Goal: Information Seeking & Learning: Learn about a topic

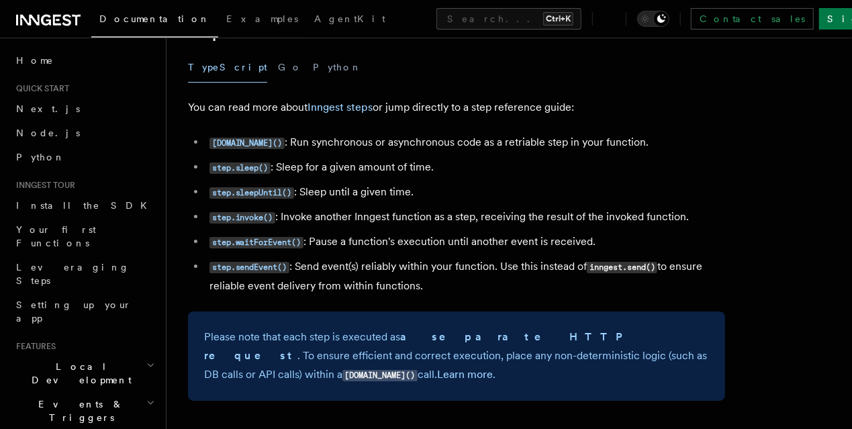
scroll to position [2416, 0]
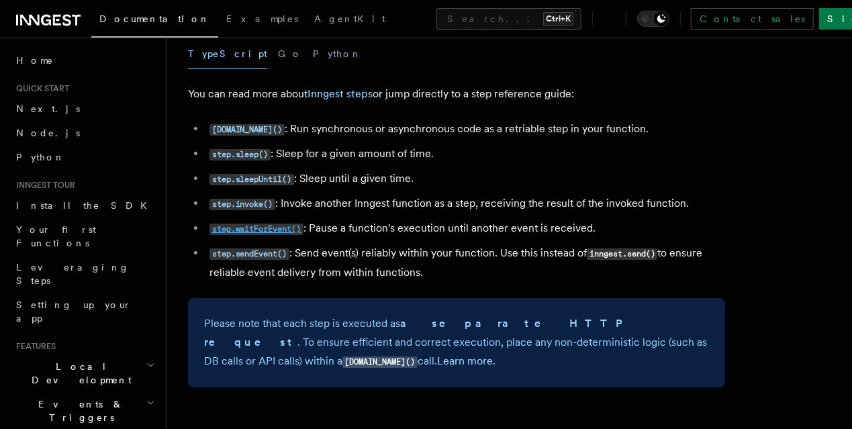
click at [226, 227] on code "step.waitForEvent()" at bounding box center [256, 228] width 94 height 11
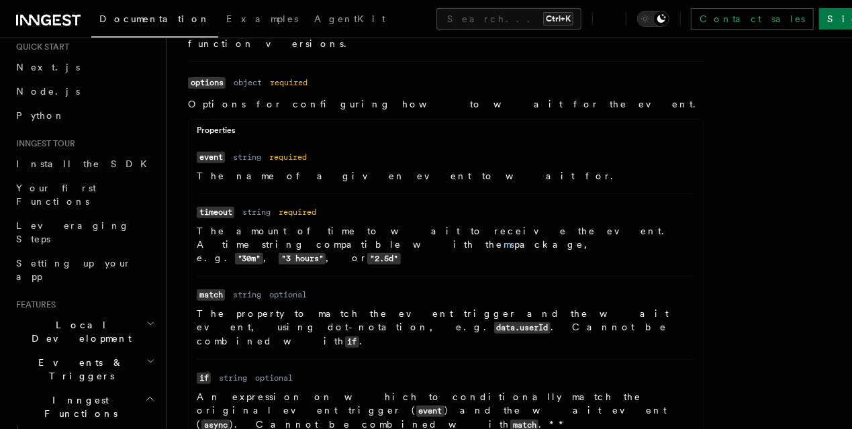
scroll to position [149, 0]
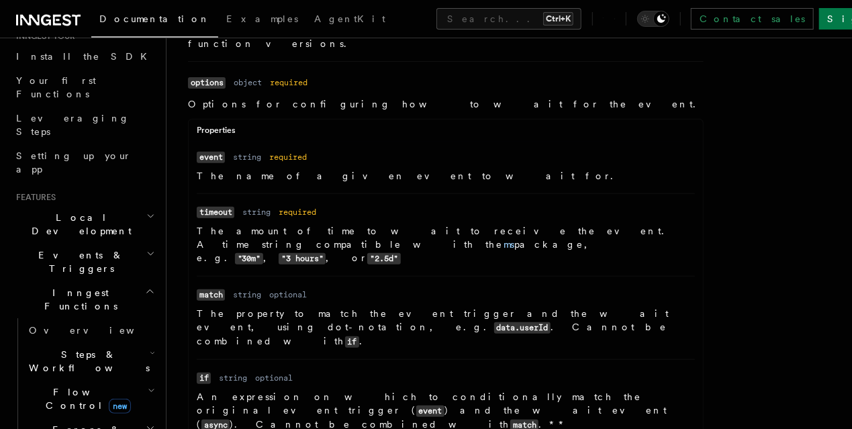
click at [146, 248] on icon "button" at bounding box center [150, 253] width 9 height 11
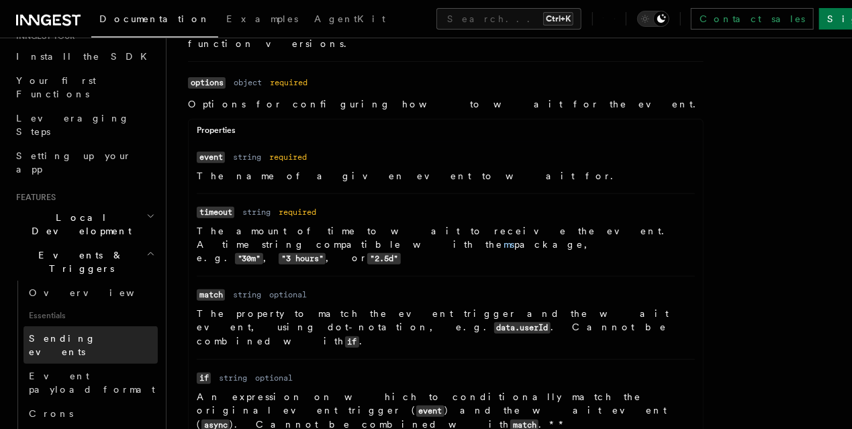
click at [79, 333] on span "Sending events" at bounding box center [62, 345] width 67 height 24
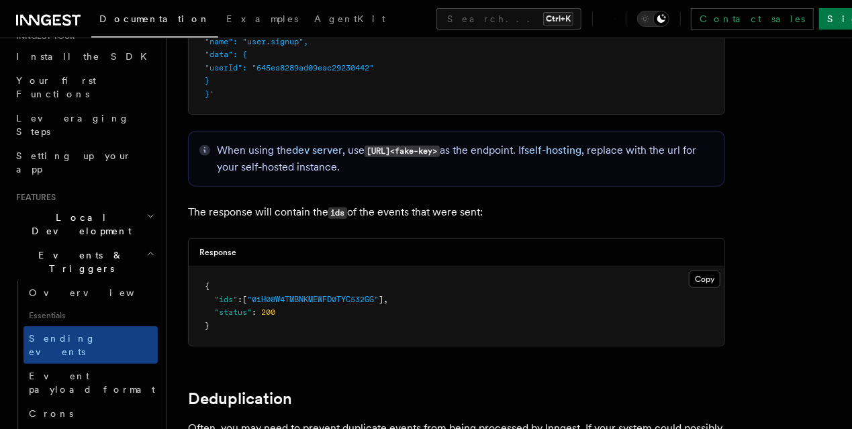
scroll to position [3073, 0]
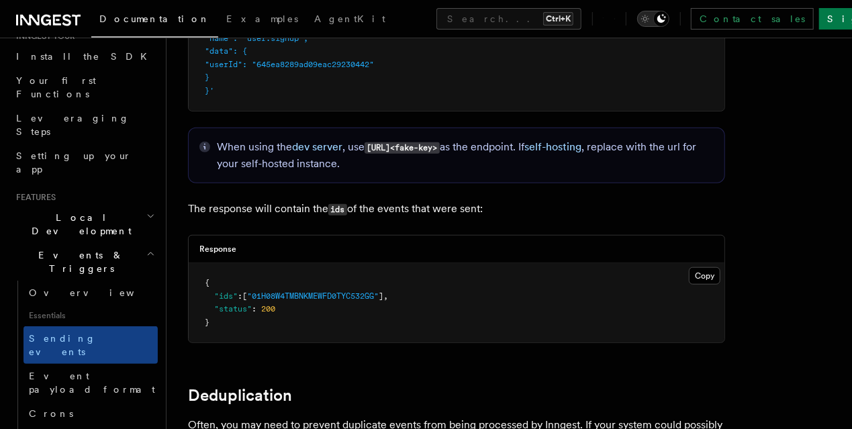
click at [652, 24] on icon "Toggle dark mode" at bounding box center [644, 18] width 13 height 13
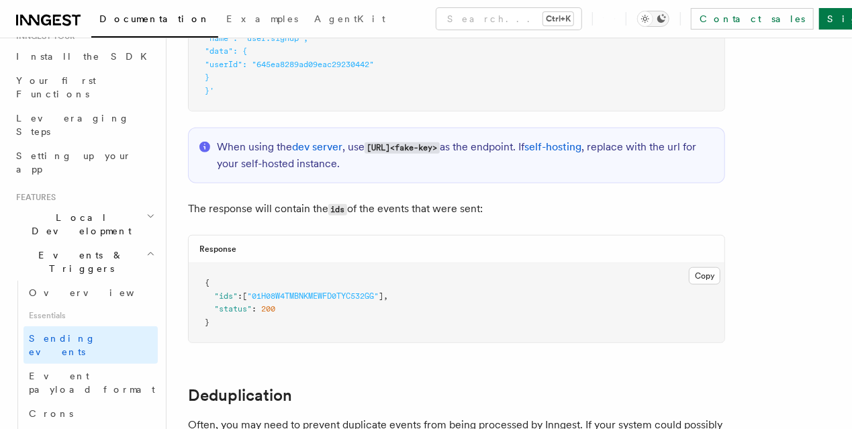
click at [652, 24] on icon "Toggle dark mode" at bounding box center [644, 18] width 13 height 13
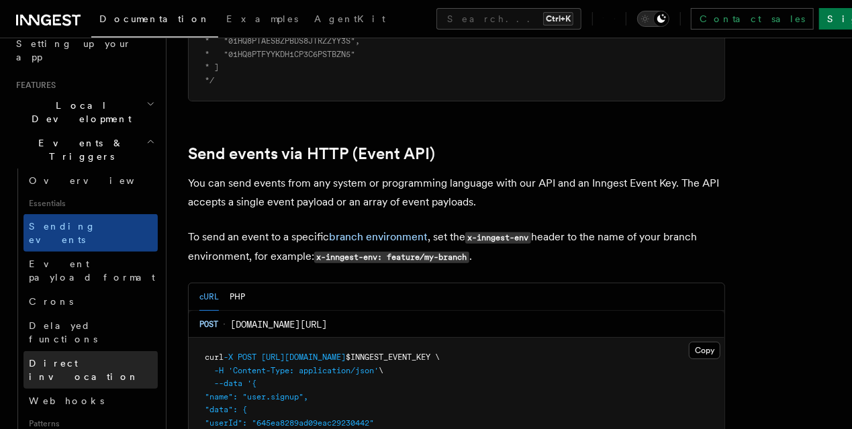
scroll to position [268, 0]
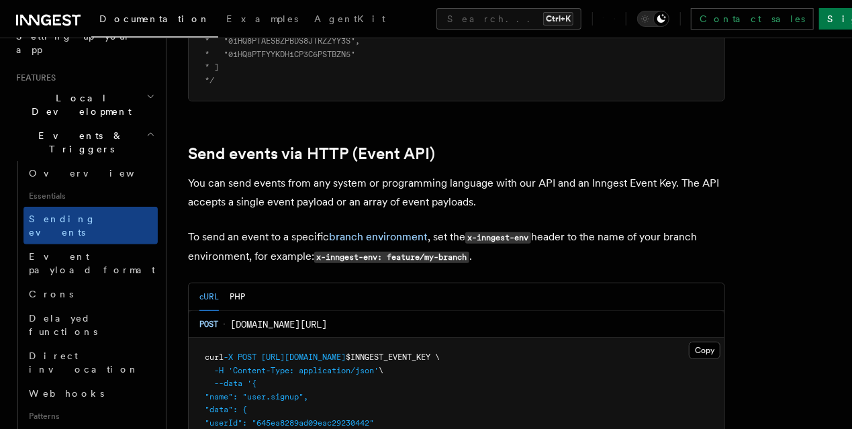
click at [515, 283] on div "cURL PHP" at bounding box center [457, 297] width 536 height 28
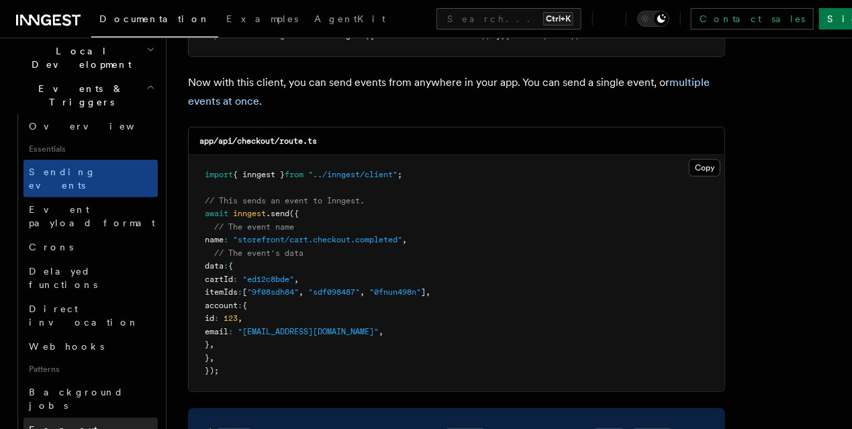
scroll to position [328, 0]
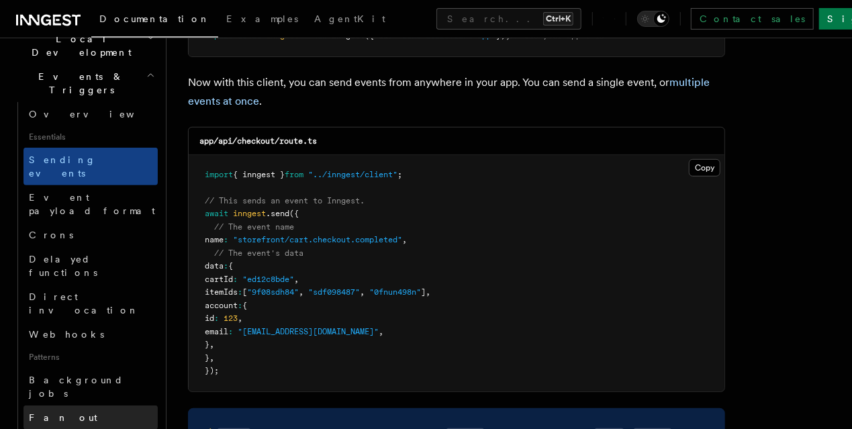
click at [98, 405] on link "Fan out" at bounding box center [90, 417] width 134 height 24
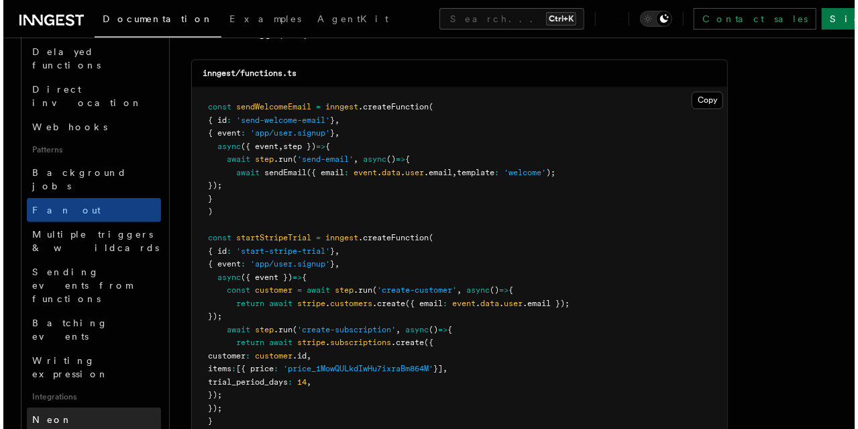
scroll to position [537, 0]
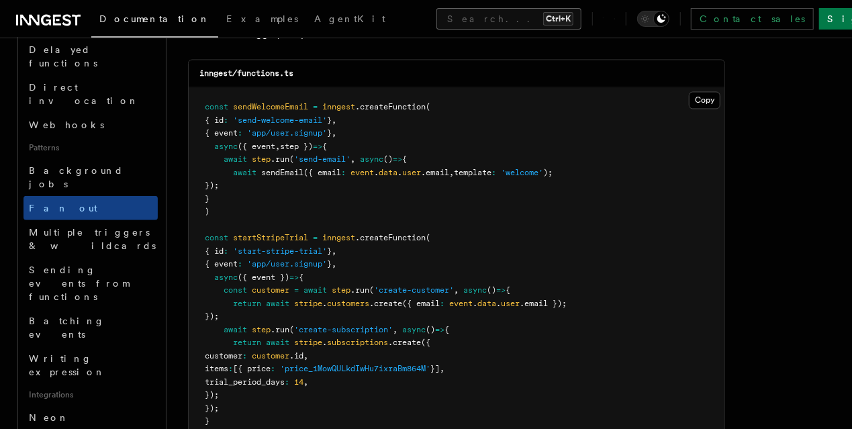
click at [467, 12] on button "Search... Ctrl+K" at bounding box center [508, 18] width 145 height 21
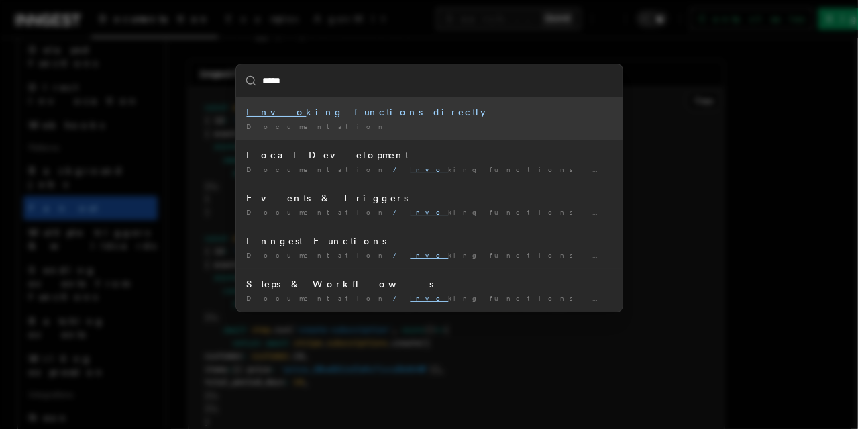
type input "******"
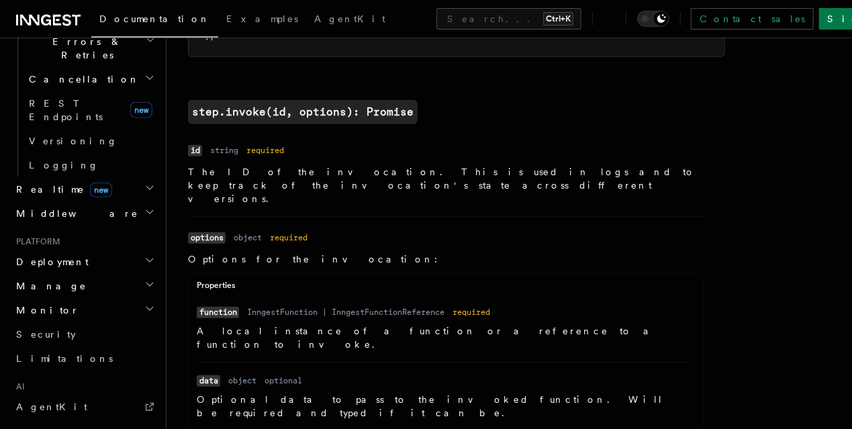
scroll to position [477, 0]
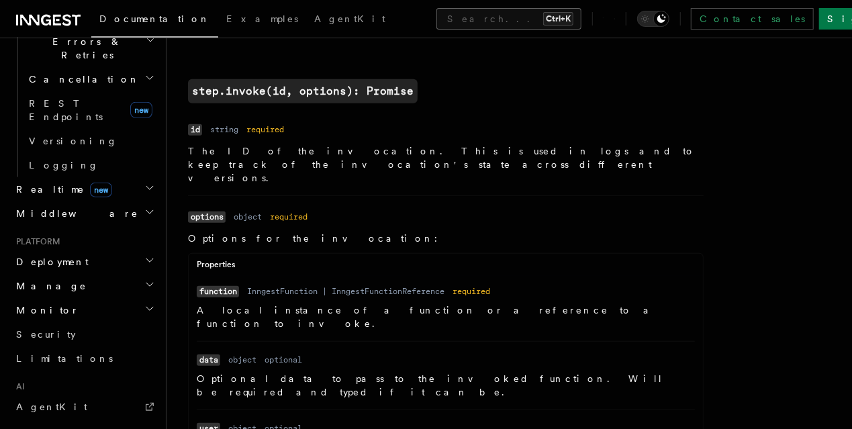
click at [436, 23] on button "Search... Ctrl+K" at bounding box center [508, 18] width 145 height 21
click at [436, 22] on button "Search... Ctrl+K" at bounding box center [508, 18] width 145 height 21
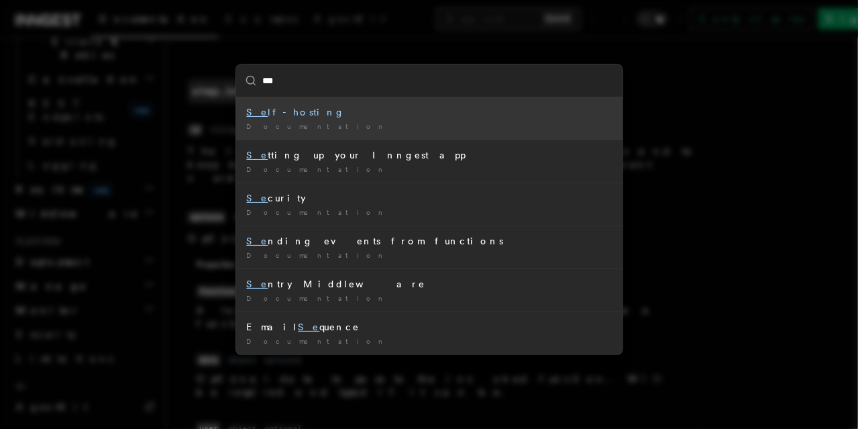
type input "****"
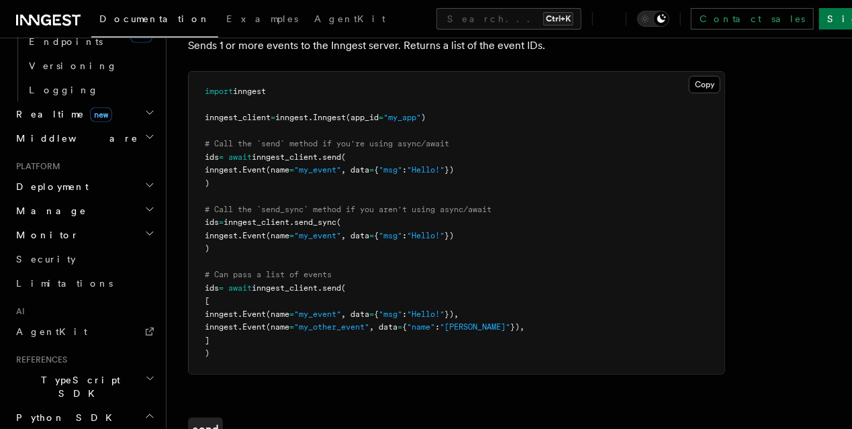
scroll to position [715, 0]
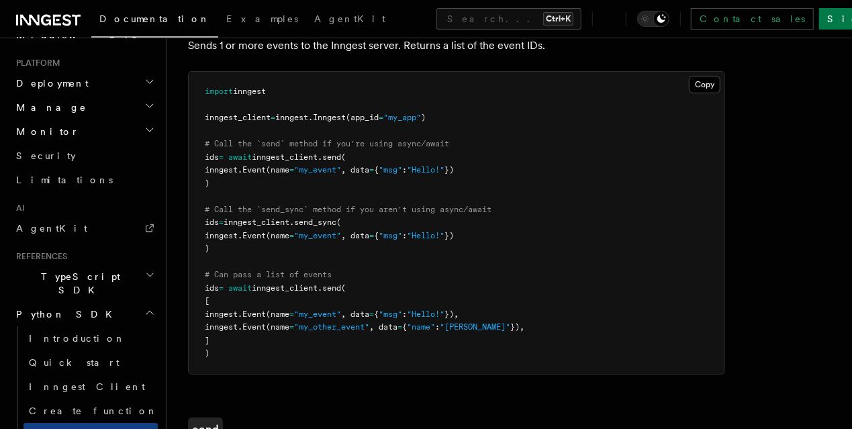
click at [145, 270] on icon "button" at bounding box center [150, 275] width 10 height 11
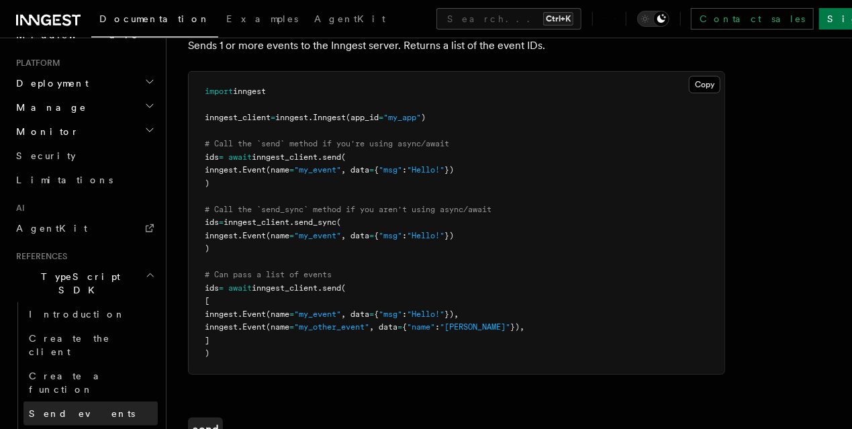
click at [90, 401] on link "Send events" at bounding box center [90, 413] width 134 height 24
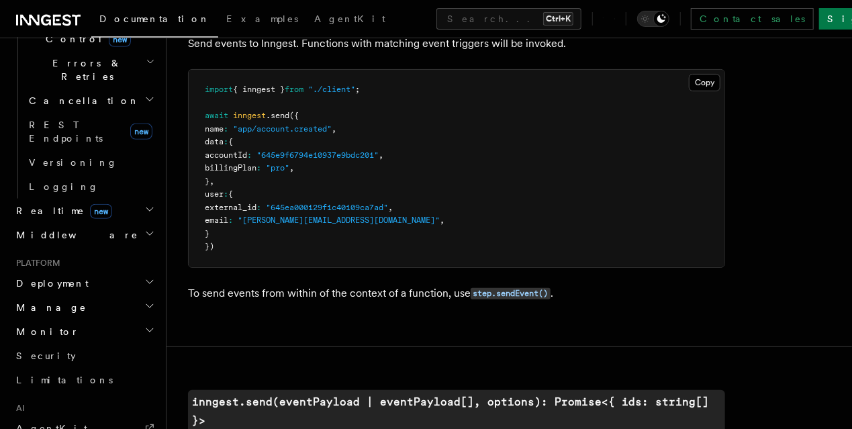
scroll to position [507, 0]
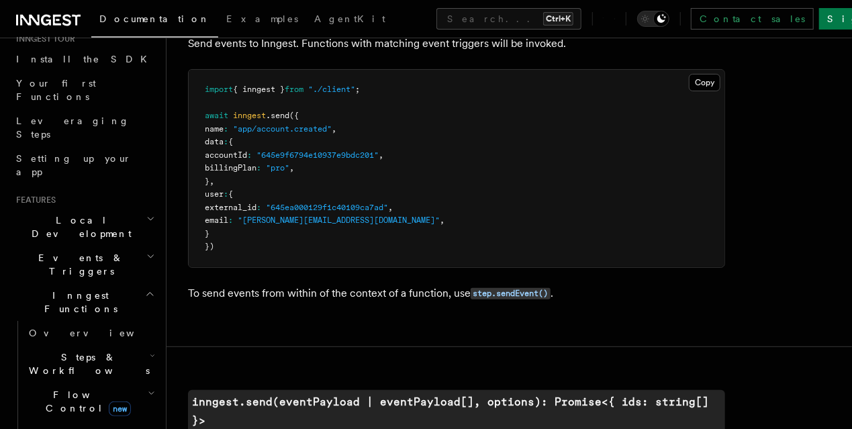
scroll to position [149, 0]
click at [146, 248] on icon "button" at bounding box center [150, 253] width 9 height 11
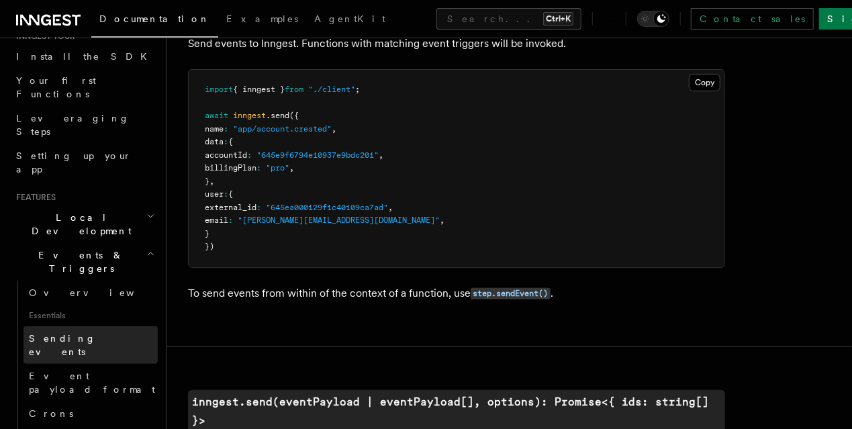
click at [74, 333] on span "Sending events" at bounding box center [62, 345] width 67 height 24
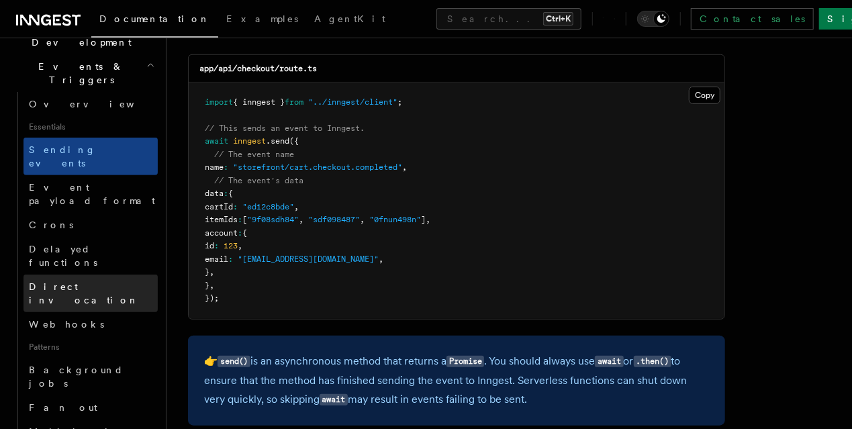
scroll to position [358, 0]
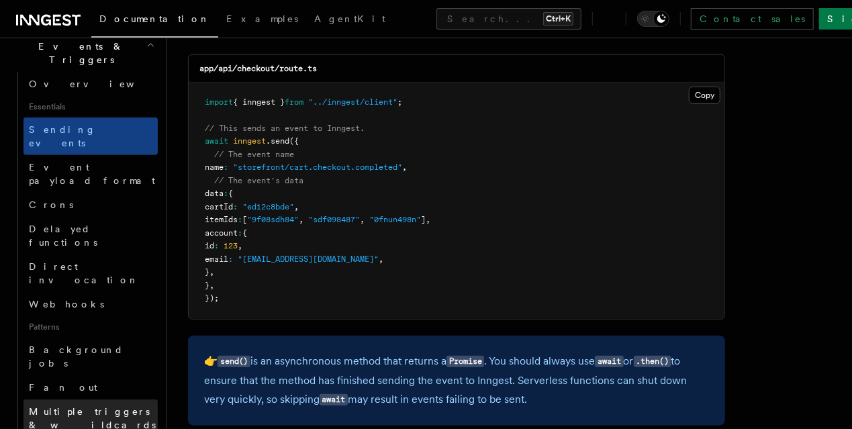
click at [101, 399] on link "Multiple triggers & wildcards" at bounding box center [90, 418] width 134 height 38
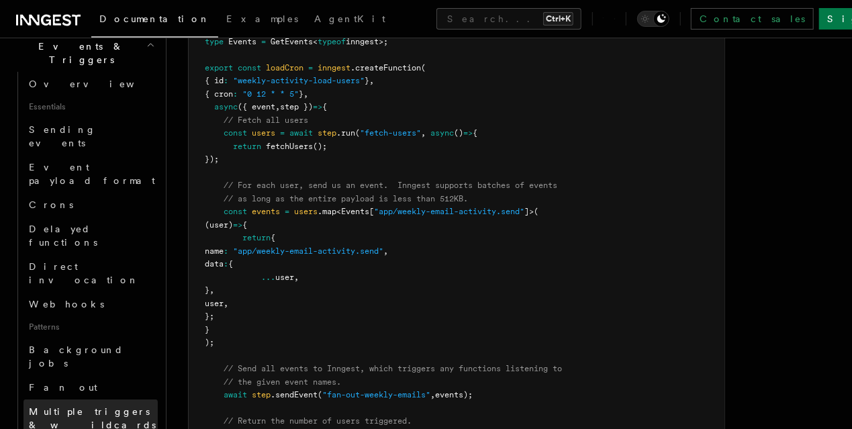
scroll to position [328, 0]
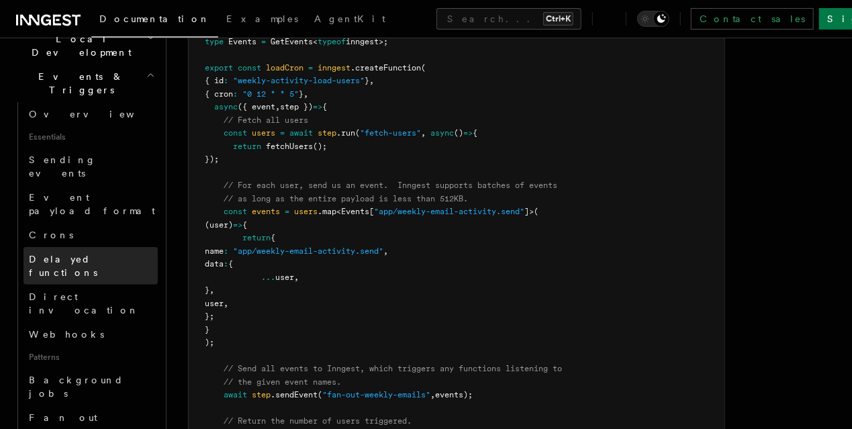
click at [89, 247] on link "Delayed functions" at bounding box center [90, 266] width 134 height 38
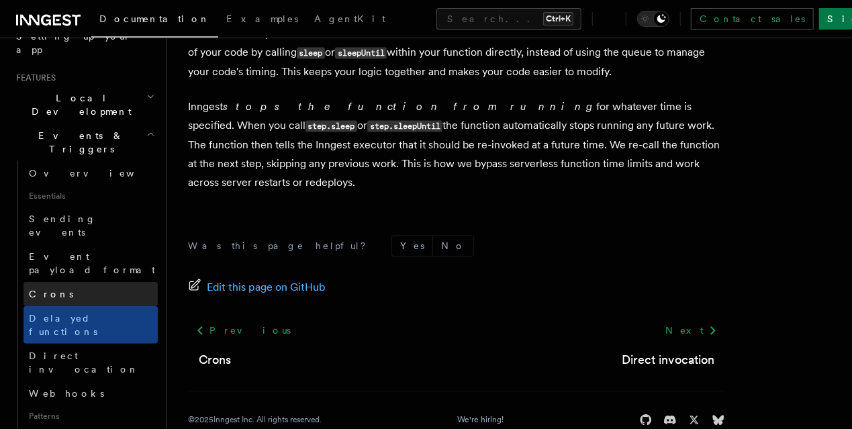
scroll to position [238, 0]
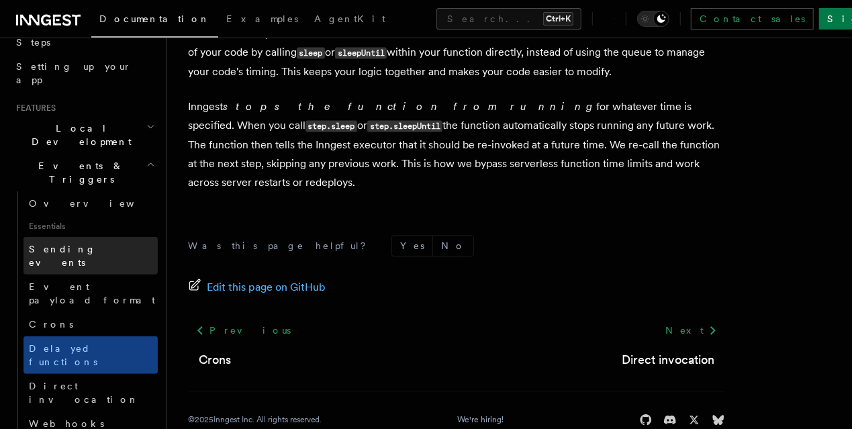
click at [140, 237] on link "Sending events" at bounding box center [90, 256] width 134 height 38
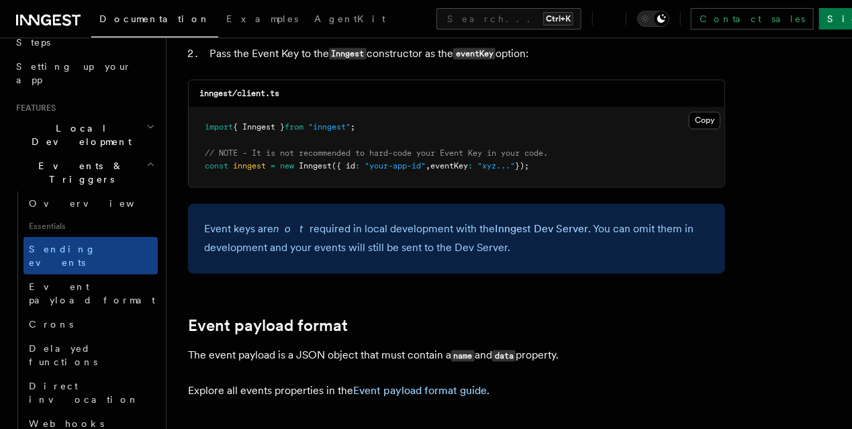
scroll to position [1223, 0]
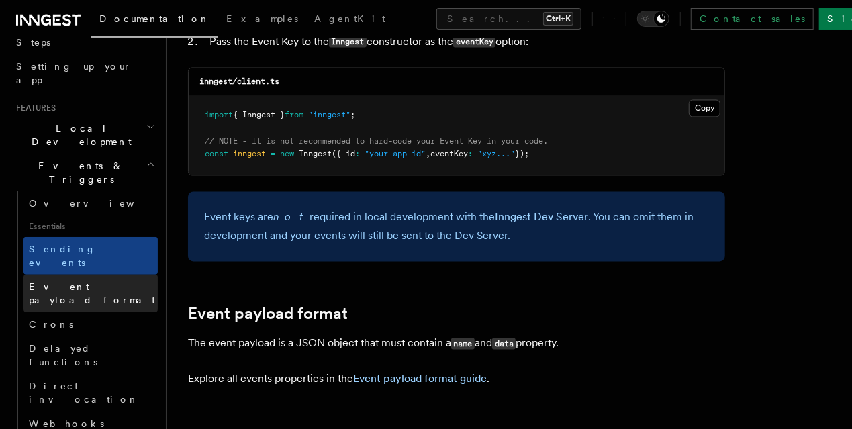
click at [91, 275] on link "Event payload format" at bounding box center [90, 294] width 134 height 38
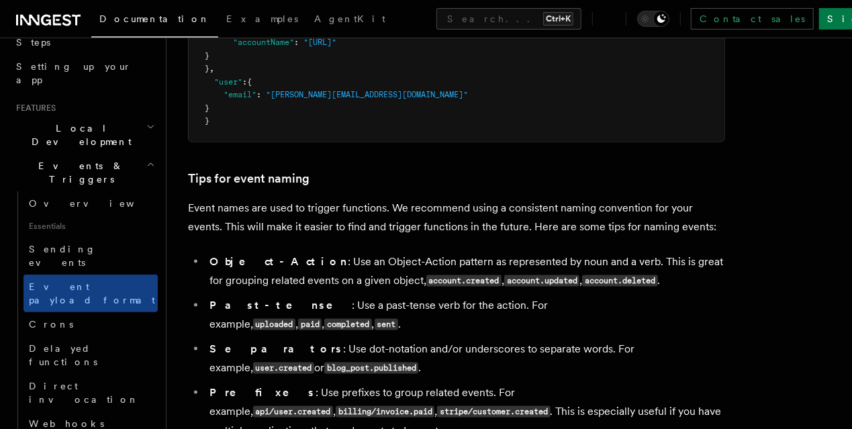
scroll to position [895, 0]
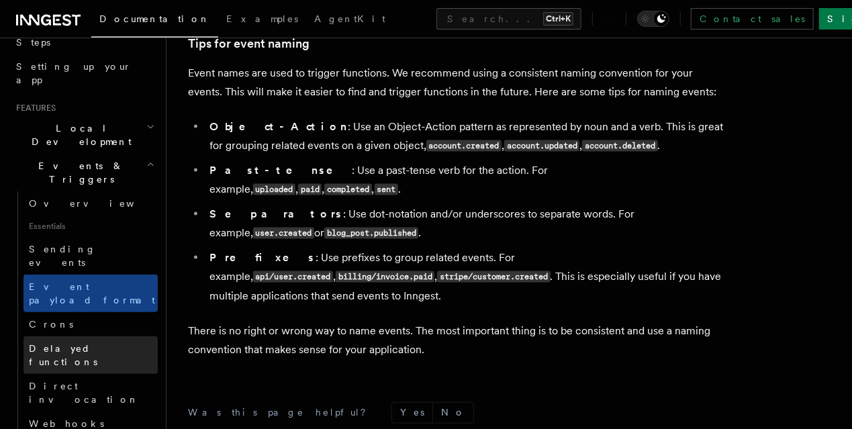
click at [94, 342] on span "Delayed functions" at bounding box center [93, 355] width 129 height 27
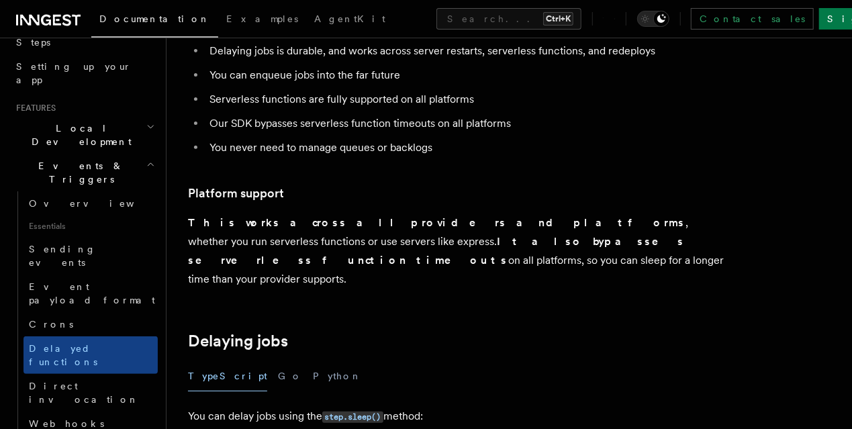
scroll to position [388, 0]
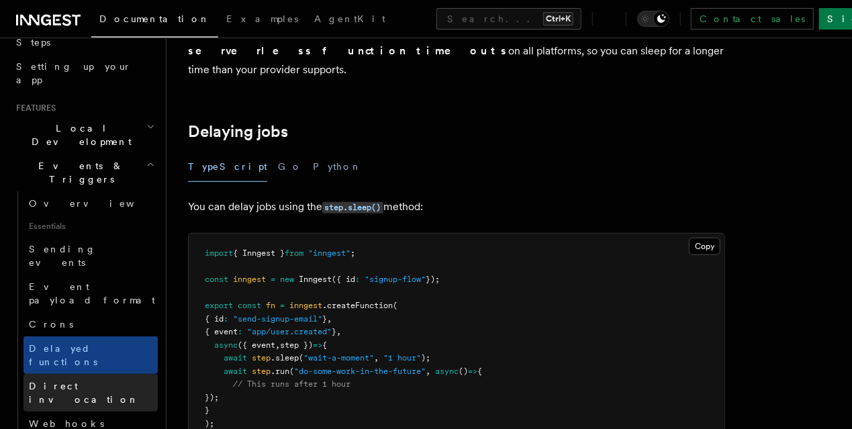
click at [106, 374] on link "Direct invocation" at bounding box center [90, 393] width 134 height 38
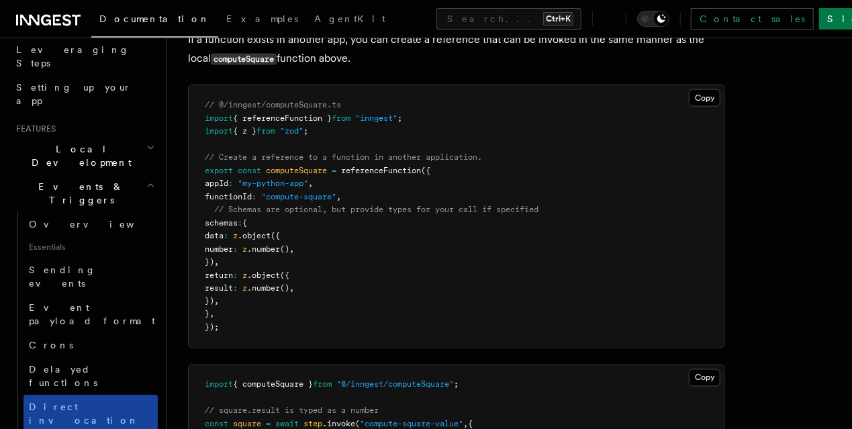
scroll to position [238, 0]
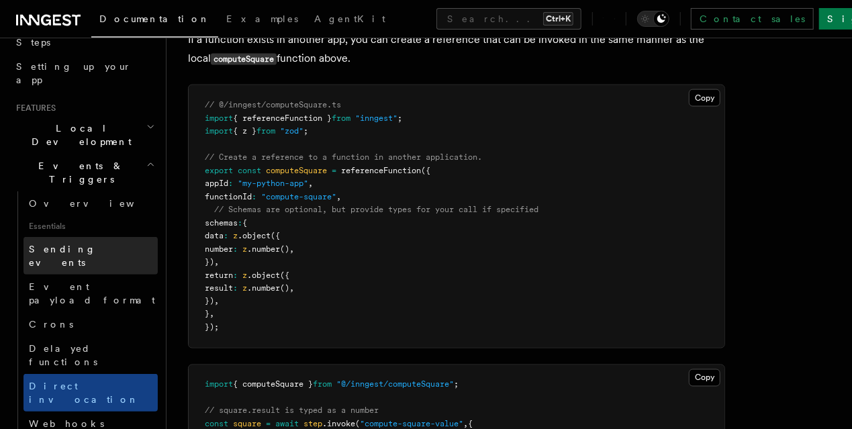
click at [107, 237] on link "Sending events" at bounding box center [90, 256] width 134 height 38
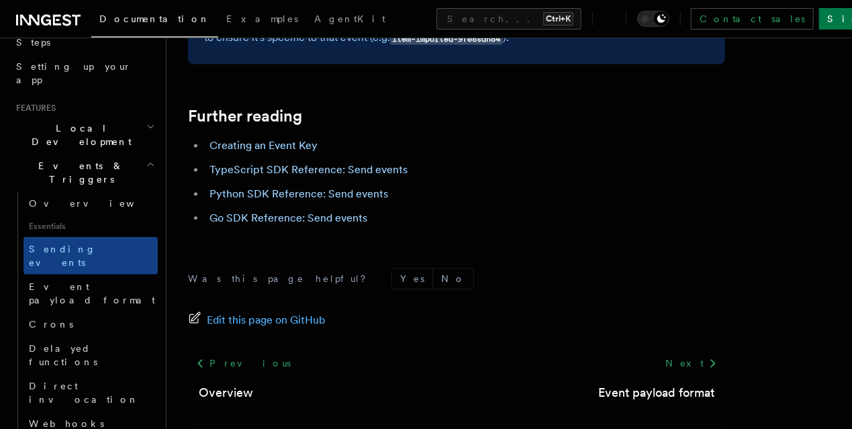
scroll to position [3967, 0]
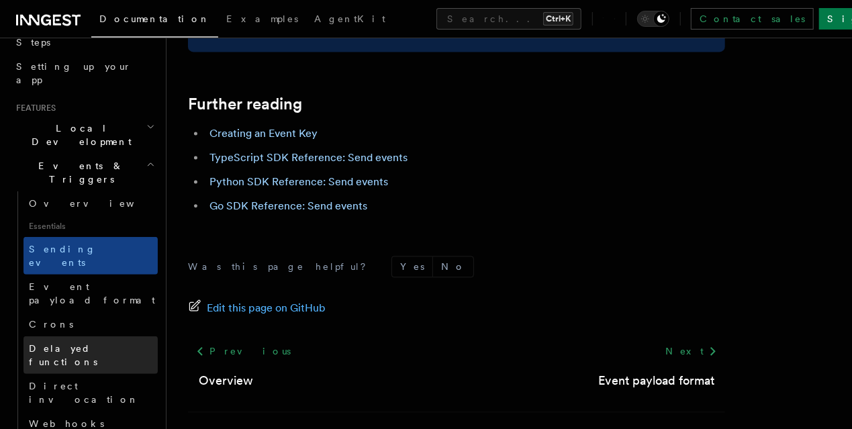
click at [114, 336] on link "Delayed functions" at bounding box center [90, 355] width 134 height 38
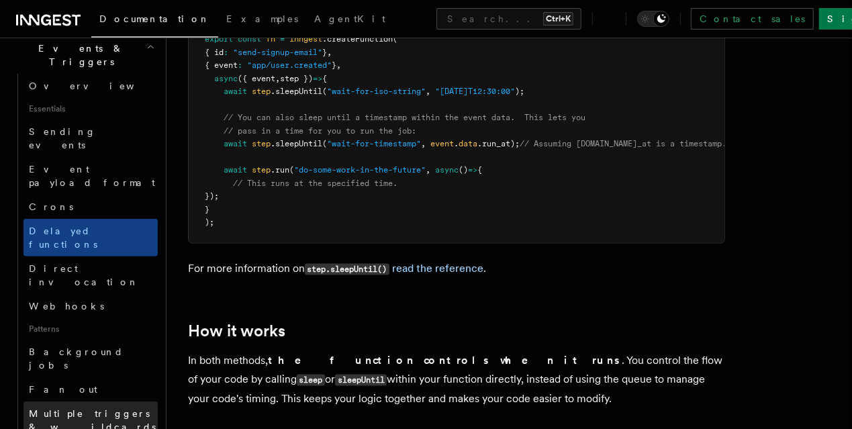
scroll to position [358, 0]
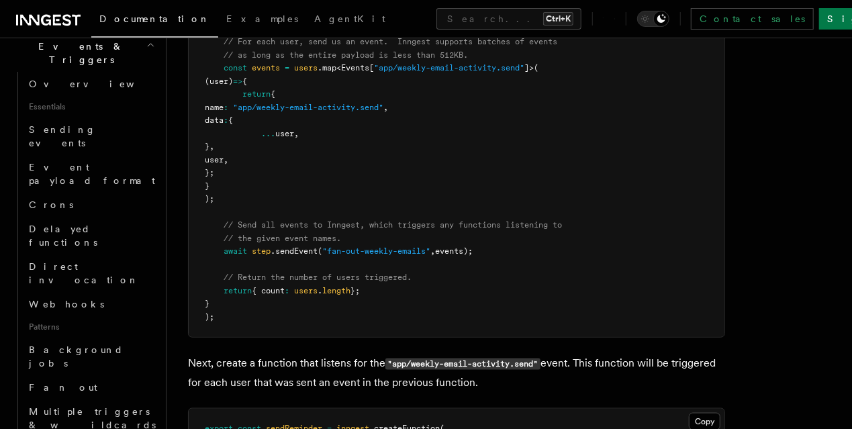
scroll to position [775, 0]
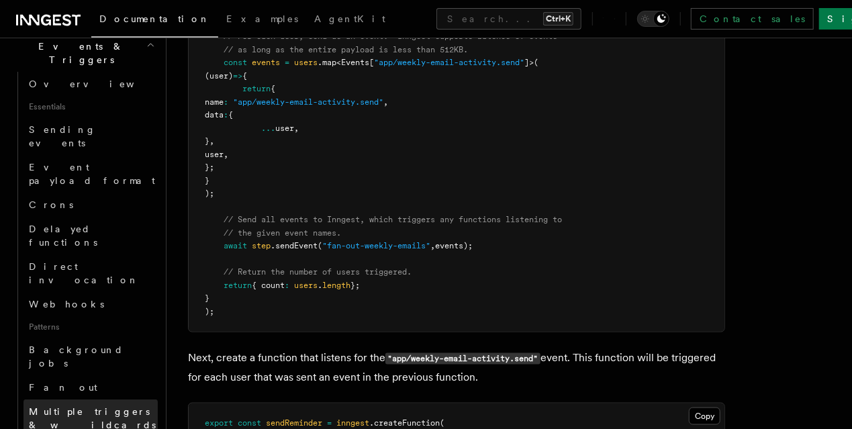
click at [111, 406] on span "Multiple triggers & wildcards" at bounding box center [92, 418] width 127 height 24
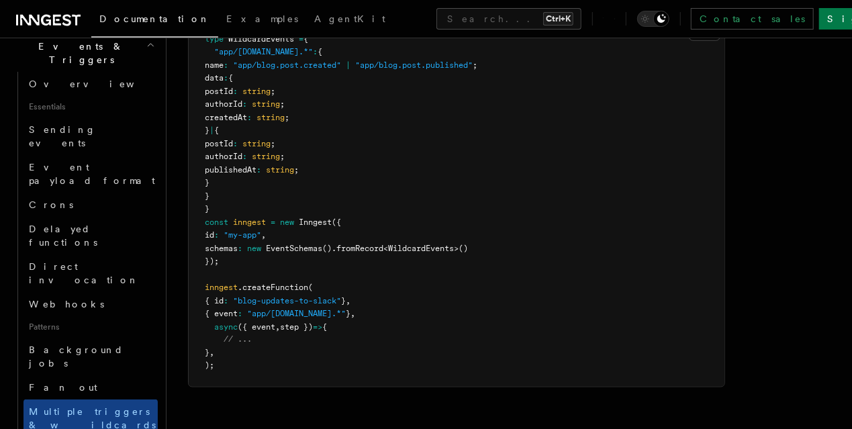
scroll to position [954, 0]
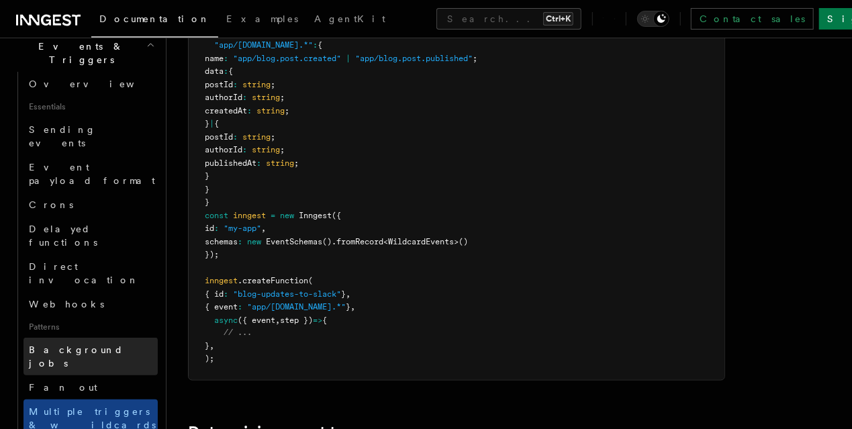
click at [101, 338] on link "Background jobs" at bounding box center [90, 357] width 134 height 38
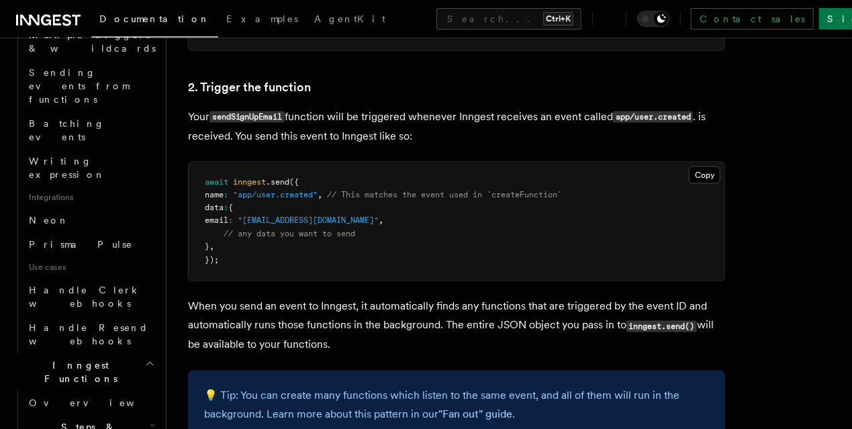
scroll to position [715, 0]
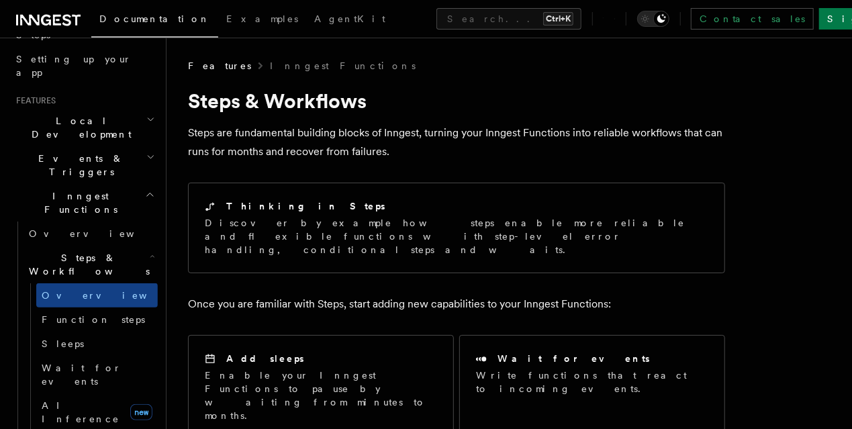
scroll to position [209, 0]
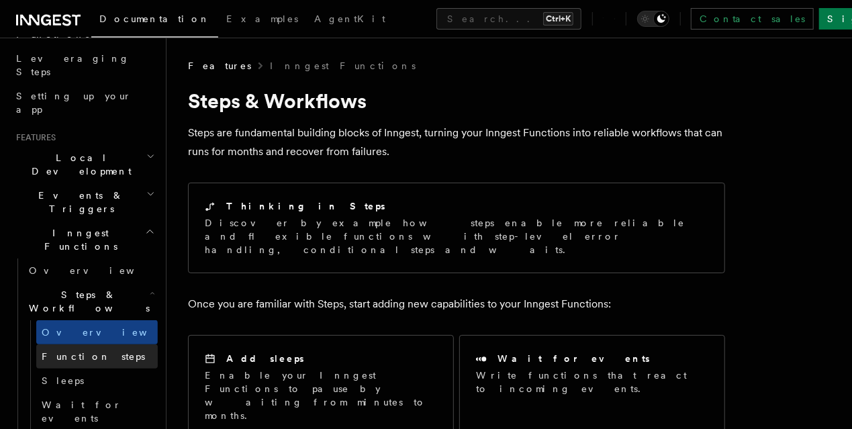
click at [101, 351] on span "Function steps" at bounding box center [93, 356] width 103 height 11
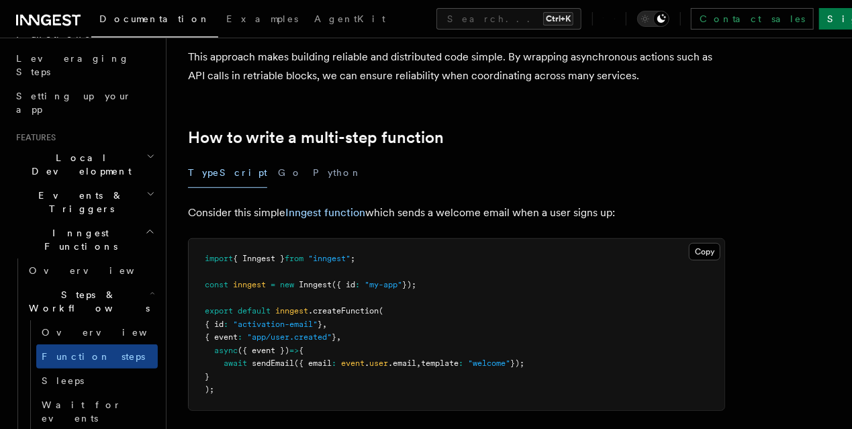
scroll to position [566, 0]
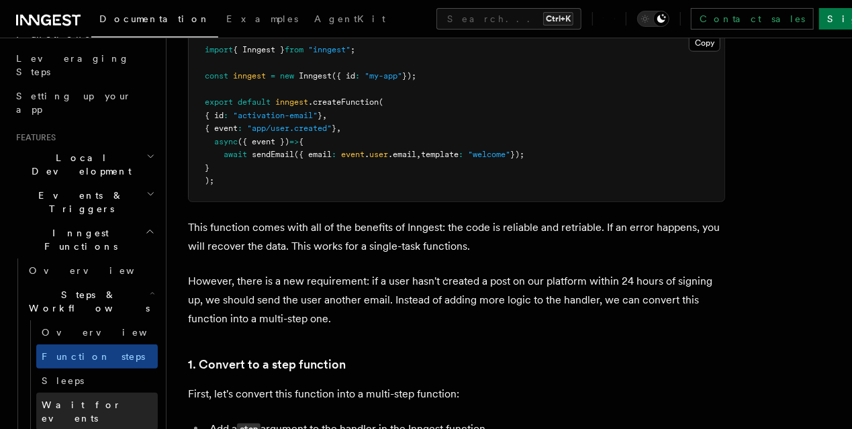
click at [87, 393] on link "Wait for events" at bounding box center [96, 412] width 121 height 38
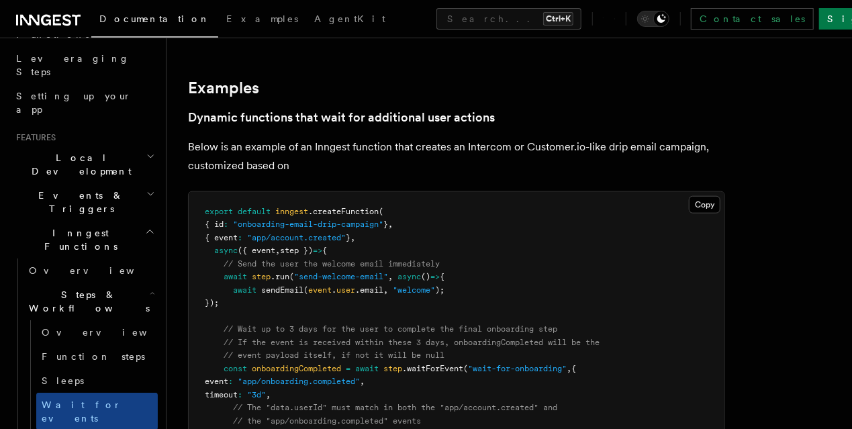
scroll to position [715, 0]
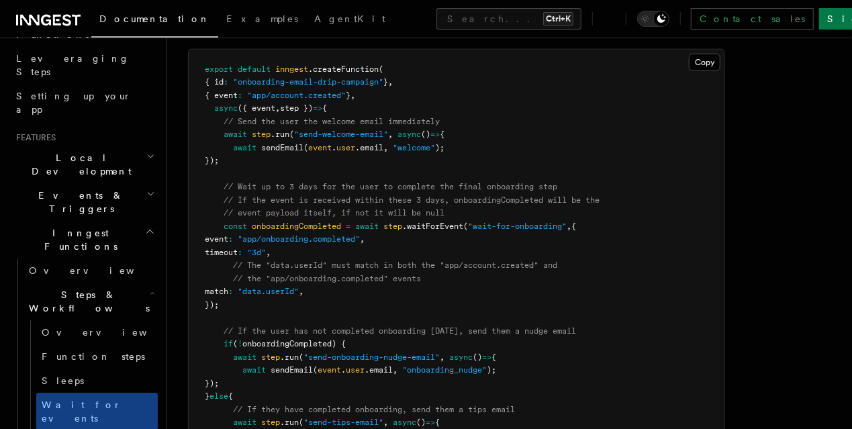
click at [337, 87] on pre "export default inngest .createFunction ( { id : "onboarding-email-drip-campaign…" at bounding box center [457, 279] width 536 height 459
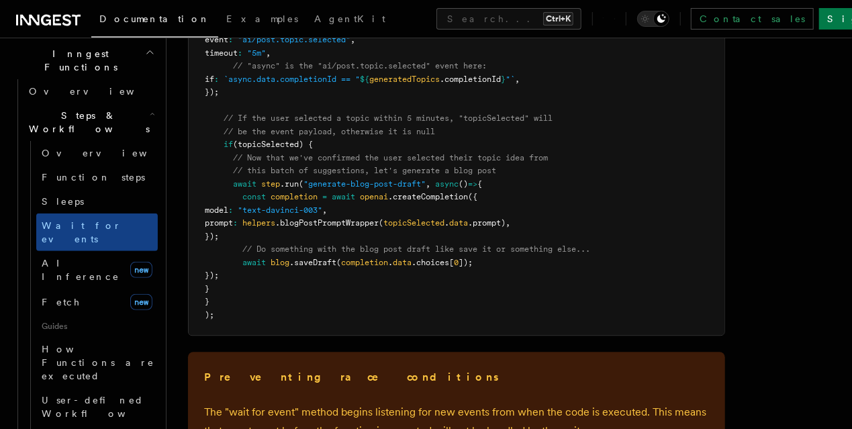
scroll to position [1789, 0]
